Goal: Information Seeking & Learning: Learn about a topic

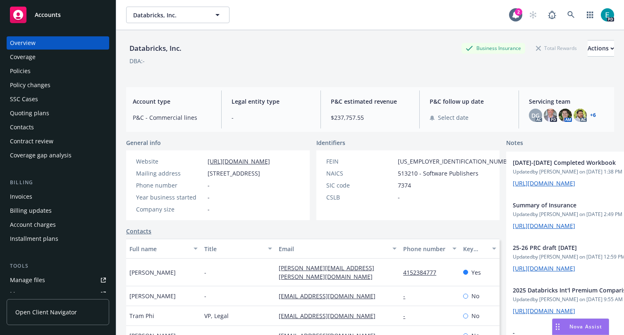
click at [587, 327] on span "Nova Assist" at bounding box center [585, 326] width 33 height 7
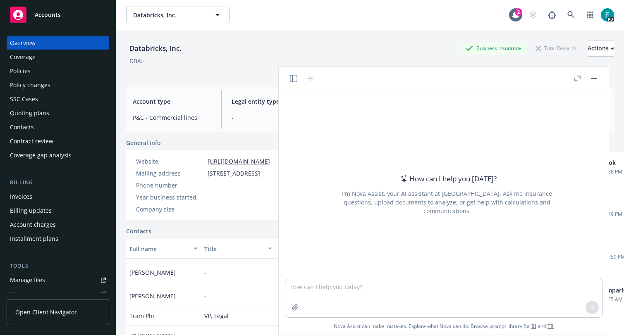
click at [294, 79] on icon "button" at bounding box center [293, 78] width 7 height 7
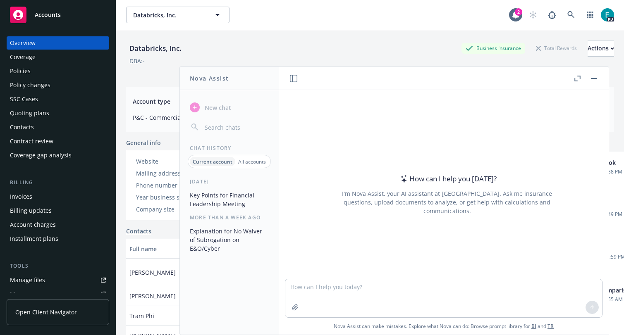
click at [224, 207] on button "Key Points for Financial Leadership Meeting" at bounding box center [229, 199] width 86 height 22
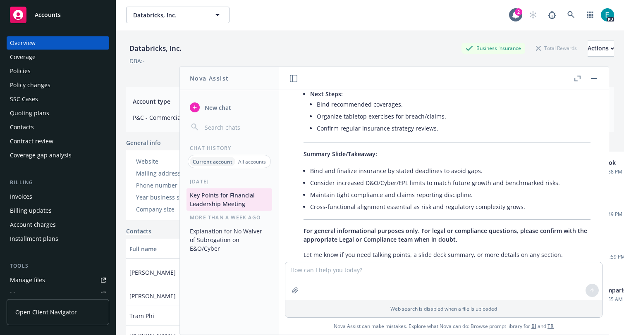
scroll to position [949, 0]
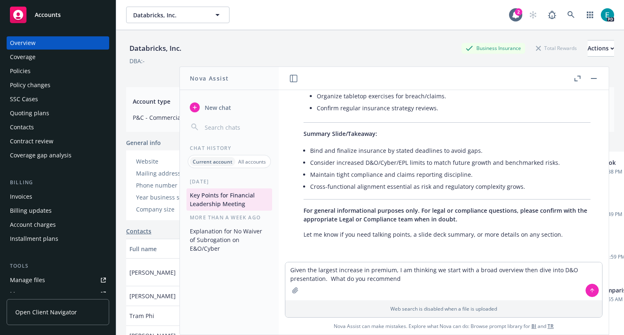
type textarea "Given the largest increase in premium, I am thinking we start with a broad over…"
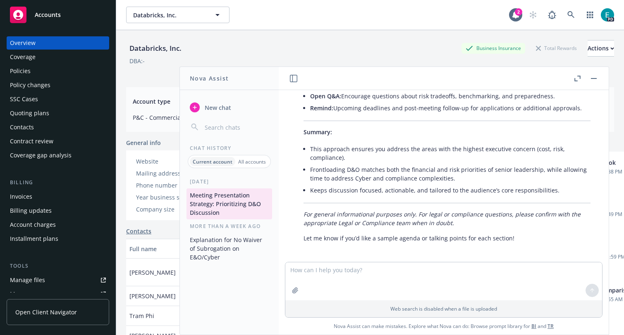
scroll to position [1627, 0]
